Goal: Transaction & Acquisition: Book appointment/travel/reservation

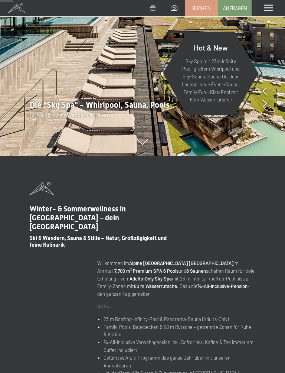
scroll to position [175, 0]
click at [204, 13] on link "Buchen" at bounding box center [201, 8] width 33 height 16
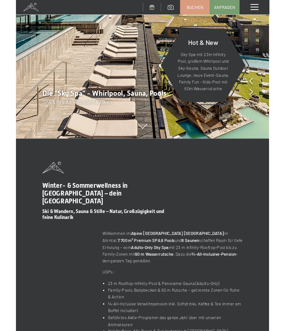
scroll to position [0, 0]
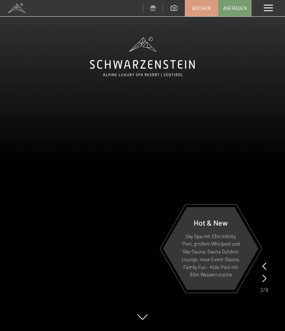
click at [201, 14] on link "Buchen" at bounding box center [201, 8] width 33 height 16
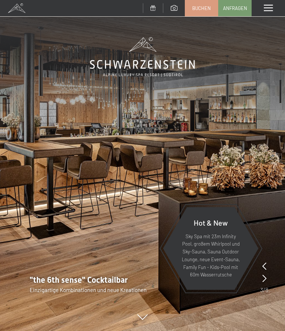
click at [269, 8] on span at bounding box center [268, 8] width 9 height 7
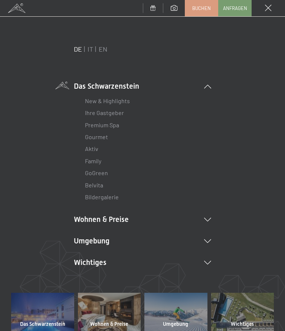
click at [86, 219] on li "Wohnen & Preise Inklusivleistungen Zimmer & Preise Liste Angebote Liste Familie…" at bounding box center [142, 219] width 137 height 10
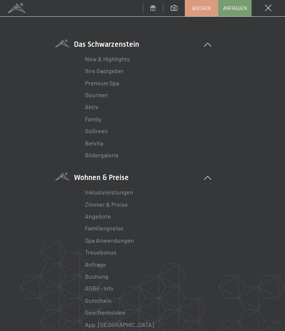
scroll to position [49, 0]
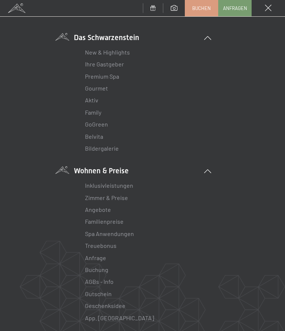
click at [88, 206] on link "Angebote" at bounding box center [98, 209] width 26 height 7
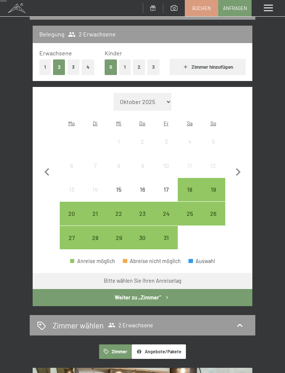
scroll to position [88, 0]
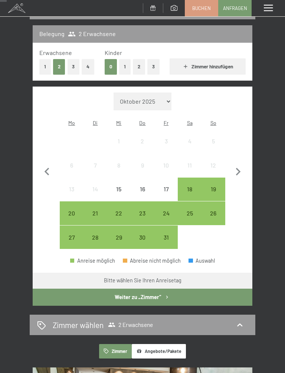
click at [216, 210] on div "26" at bounding box center [213, 221] width 22 height 22
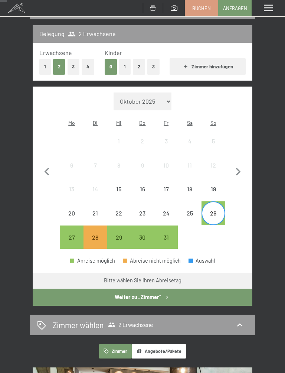
click at [191, 210] on div "25" at bounding box center [189, 221] width 22 height 22
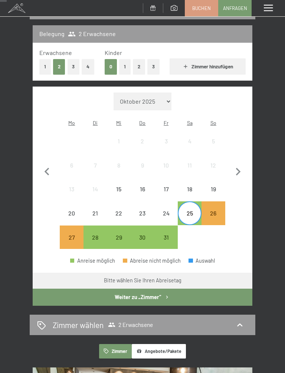
click at [220, 210] on div "26" at bounding box center [213, 221] width 22 height 22
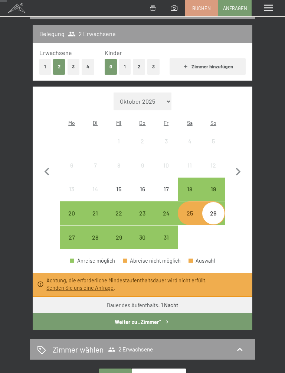
click at [173, 210] on div "24" at bounding box center [166, 221] width 22 height 22
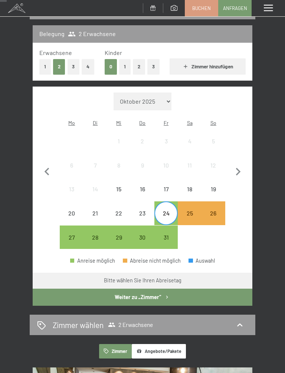
click at [219, 210] on div "26" at bounding box center [213, 221] width 22 height 22
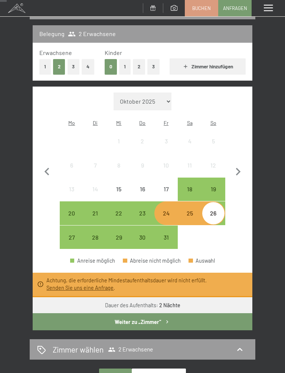
click at [214, 186] on div "19" at bounding box center [213, 197] width 22 height 22
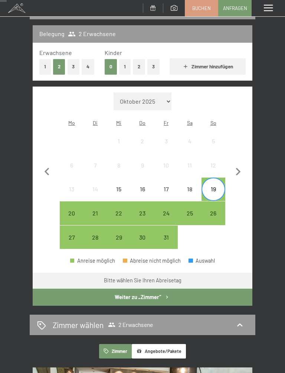
click at [116, 210] on span "Einwilligung Marketing*" at bounding box center [100, 207] width 61 height 7
click at [67, 210] on input "Einwilligung Marketing*" at bounding box center [62, 207] width 7 height 7
click at [117, 205] on span "Einwilligung Marketing*" at bounding box center [100, 207] width 61 height 7
click at [67, 205] on input "Einwilligung Marketing*" at bounding box center [62, 207] width 7 height 7
checkbox input "false"
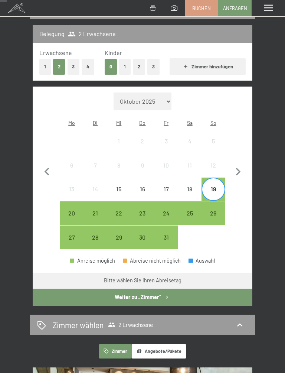
click at [119, 210] on div "22" at bounding box center [119, 221] width 22 height 22
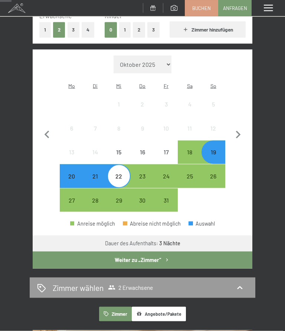
scroll to position [81, 0]
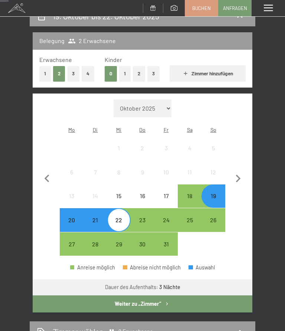
click at [212, 193] on div "19" at bounding box center [213, 204] width 22 height 22
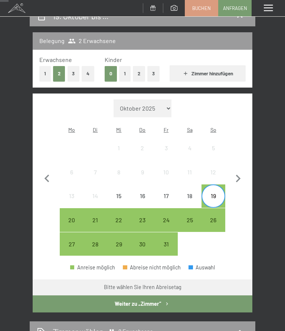
click at [142, 217] on div "23" at bounding box center [142, 228] width 22 height 22
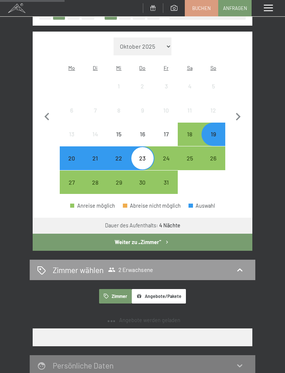
click at [61, 237] on button "Weiter zu „Zimmer“" at bounding box center [143, 241] width 220 height 17
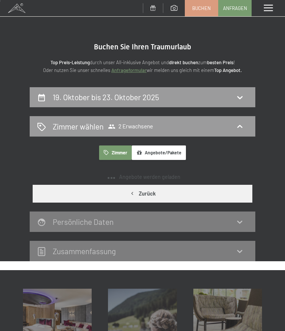
scroll to position [0, 0]
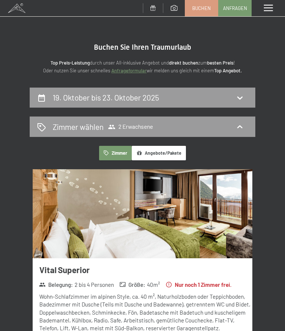
click at [52, 99] on div "19. Oktober bis 23. Oktober 2025" at bounding box center [142, 97] width 211 height 11
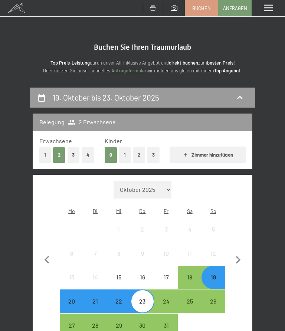
scroll to position [87, 0]
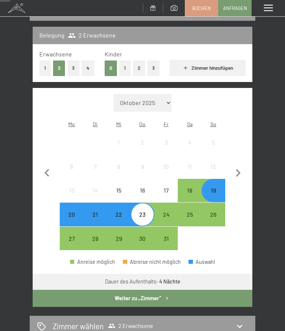
click at [70, 290] on button "Weiter zu „Zimmer“" at bounding box center [143, 298] width 220 height 17
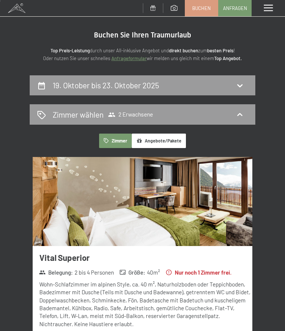
scroll to position [0, 0]
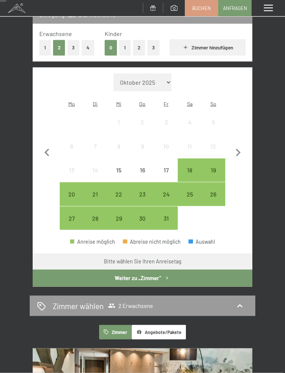
scroll to position [108, 0]
click at [216, 167] on div "19" at bounding box center [213, 178] width 22 height 22
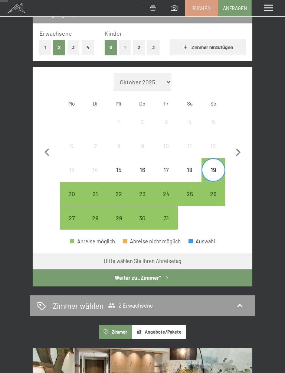
click at [217, 191] on div "26" at bounding box center [213, 202] width 22 height 22
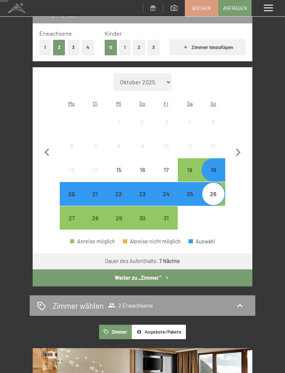
click at [70, 269] on button "Weiter zu „Zimmer“" at bounding box center [143, 277] width 220 height 17
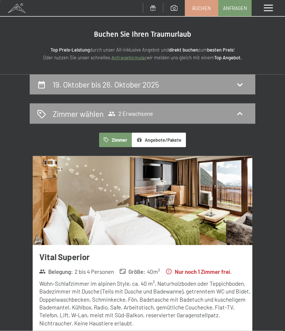
scroll to position [0, 0]
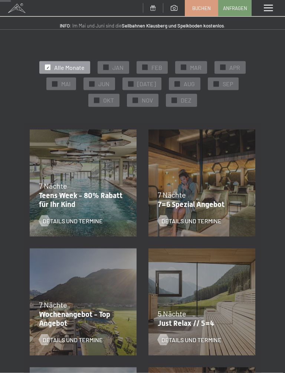
scroll to position [64, 0]
click at [213, 196] on div "7 Nächte" at bounding box center [200, 194] width 85 height 10
click at [210, 219] on span "Details und Termine" at bounding box center [191, 220] width 60 height 8
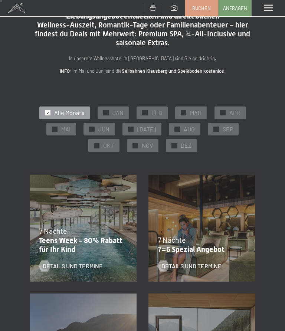
scroll to position [0, 0]
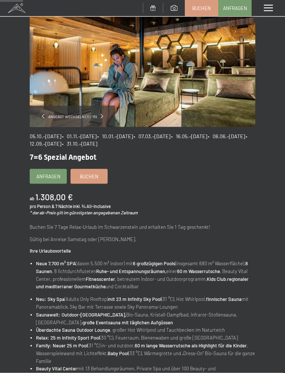
scroll to position [49, 0]
click at [85, 177] on span "Buchen" at bounding box center [89, 176] width 19 height 7
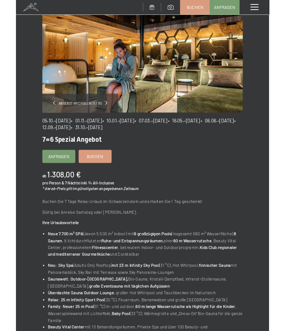
scroll to position [0, 0]
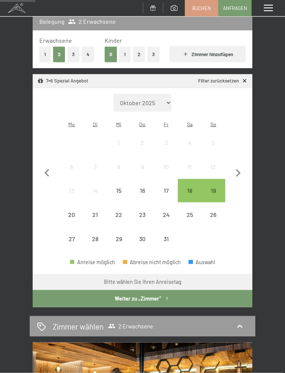
scroll to position [102, 0]
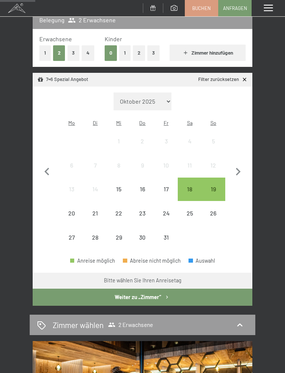
click at [216, 186] on div "19" at bounding box center [213, 197] width 22 height 22
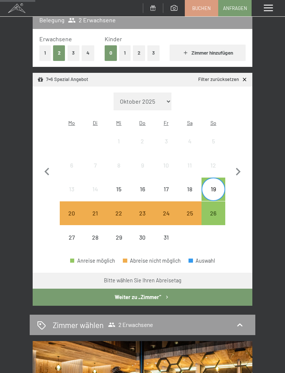
click at [220, 210] on div "26" at bounding box center [213, 221] width 22 height 22
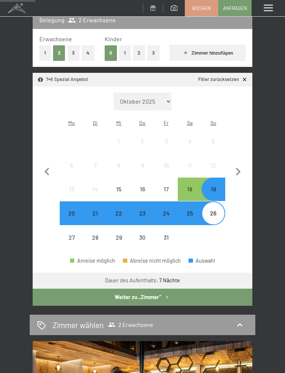
click at [243, 166] on icon "button" at bounding box center [238, 172] width 16 height 16
select select "[DATE]"
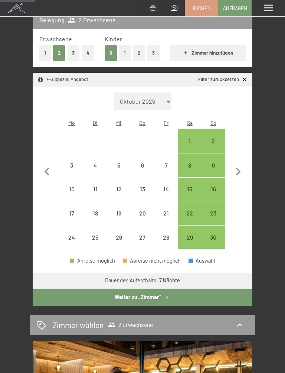
click at [191, 138] on div "1" at bounding box center [189, 149] width 22 height 22
select select "[DATE]"
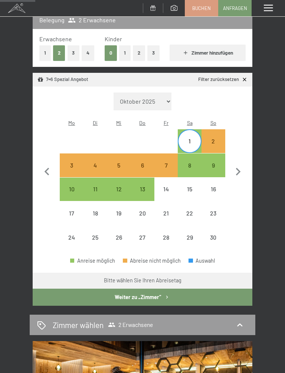
click at [191, 162] on div "8" at bounding box center [189, 173] width 22 height 22
select select "[DATE]"
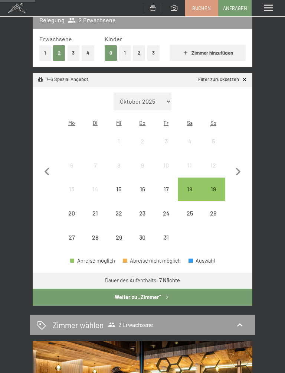
click at [63, 288] on button "Weiter zu „Zimmer“" at bounding box center [143, 296] width 220 height 17
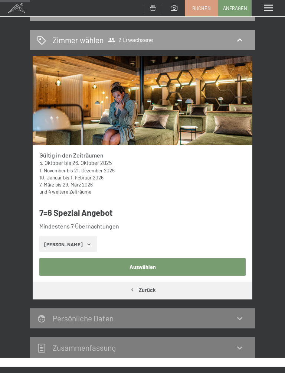
click at [62, 267] on button "Auswählen" at bounding box center [142, 266] width 207 height 17
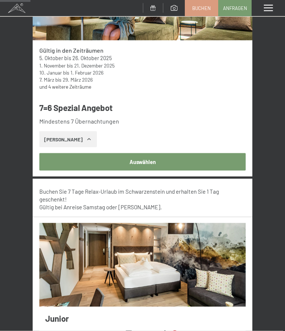
scroll to position [185, 0]
